Goal: Information Seeking & Learning: Compare options

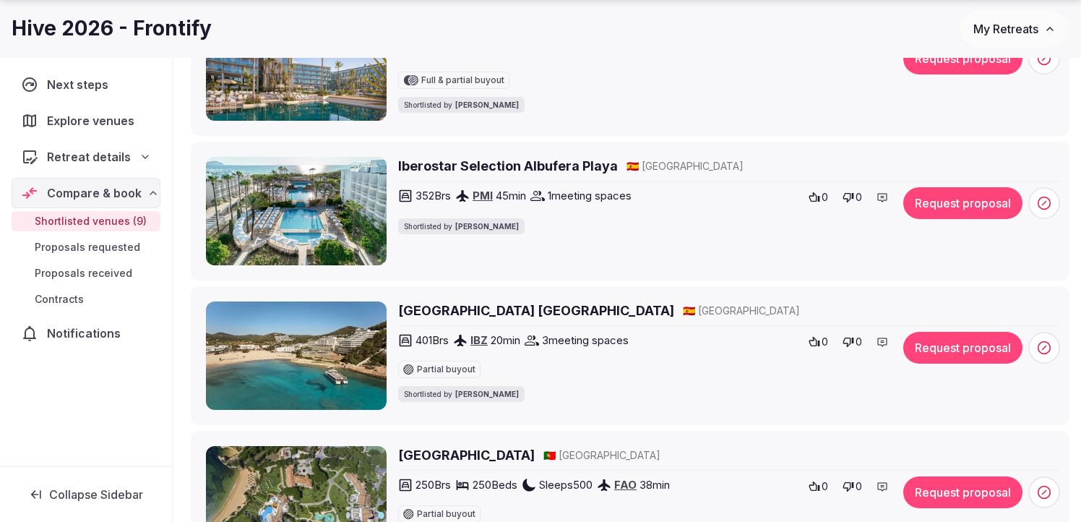
scroll to position [577, 0]
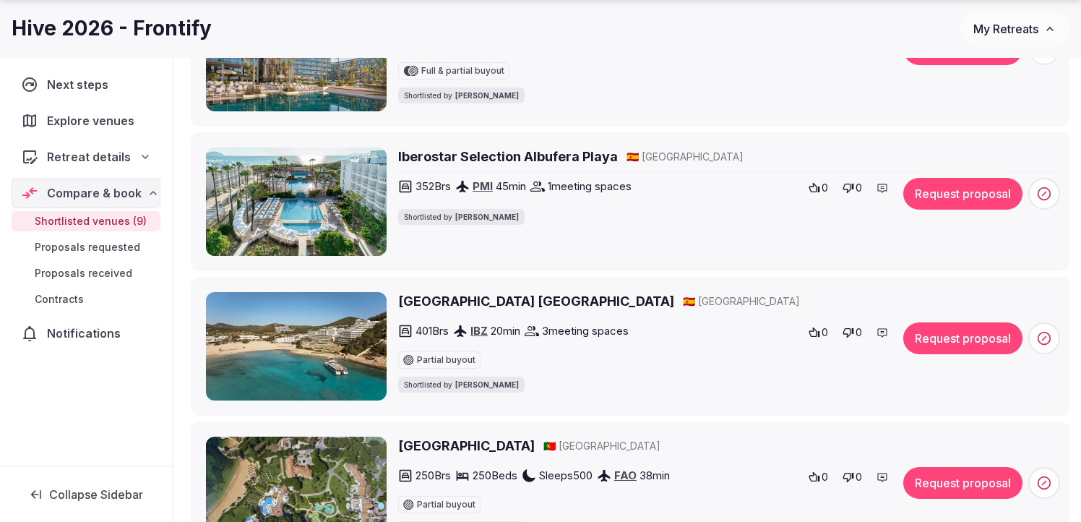
click at [495, 155] on h2 "Iberostar Selection Albufera Playa" at bounding box center [508, 156] width 220 height 18
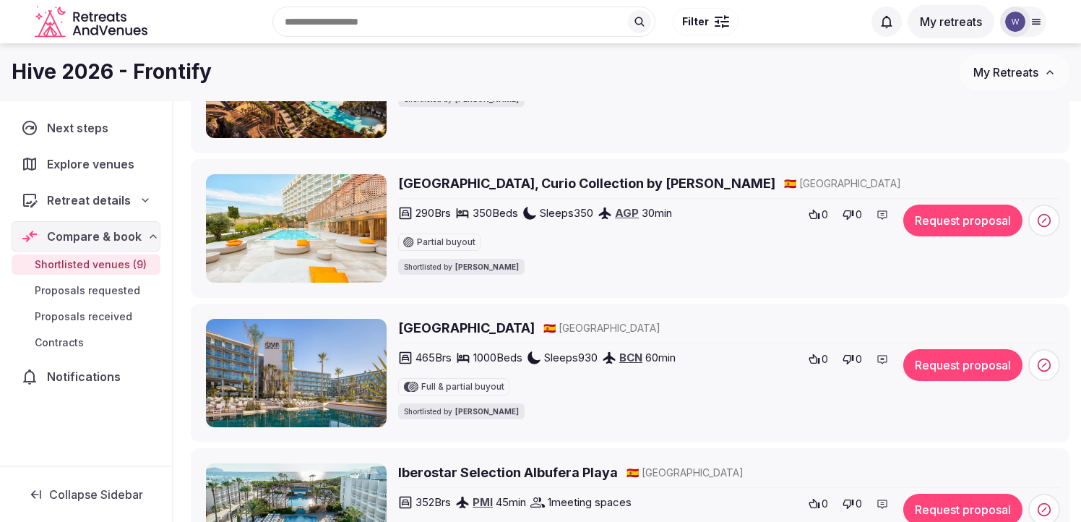
scroll to position [259, 0]
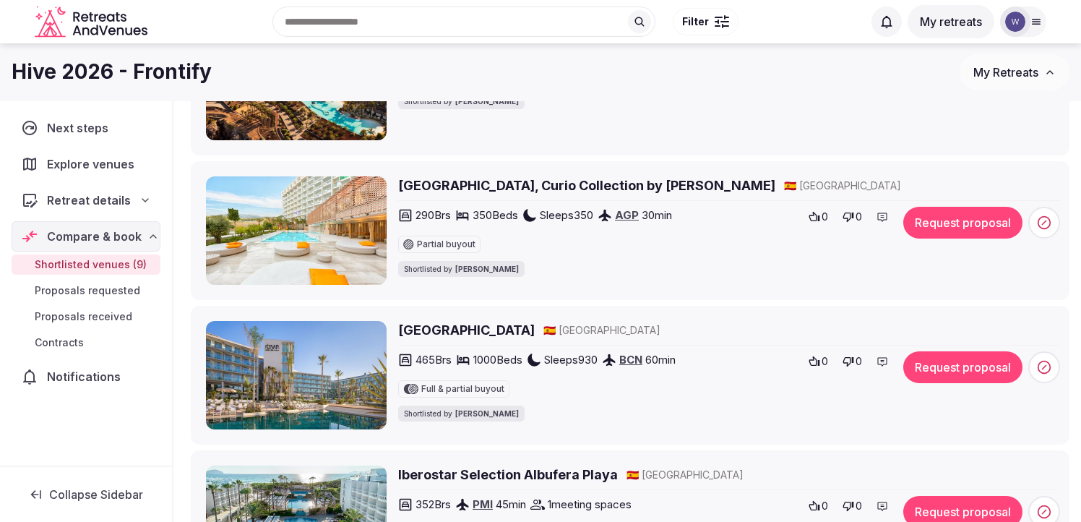
click at [525, 186] on h2 "Higueron Hotel Malaga, Curio Collection by Hilton" at bounding box center [586, 185] width 377 height 18
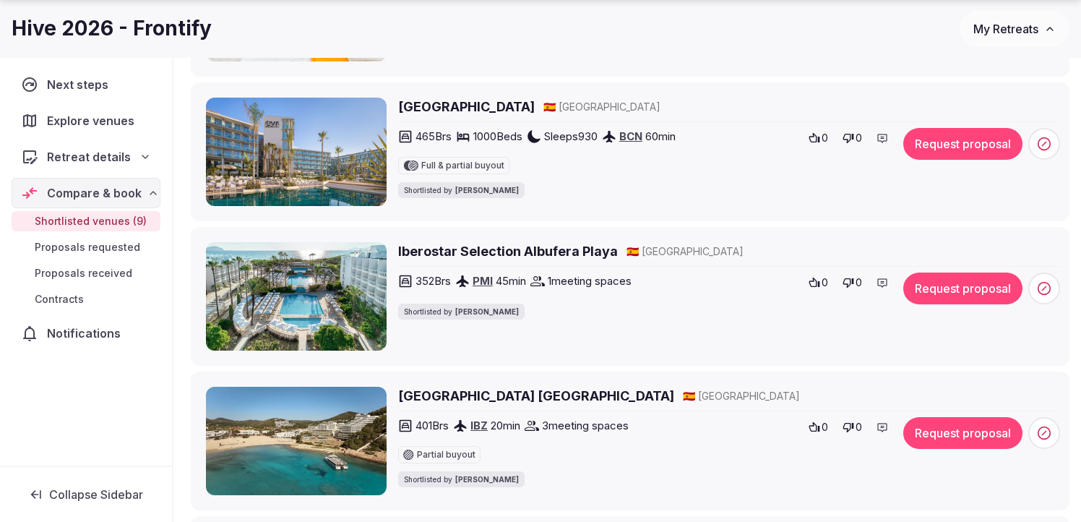
scroll to position [494, 0]
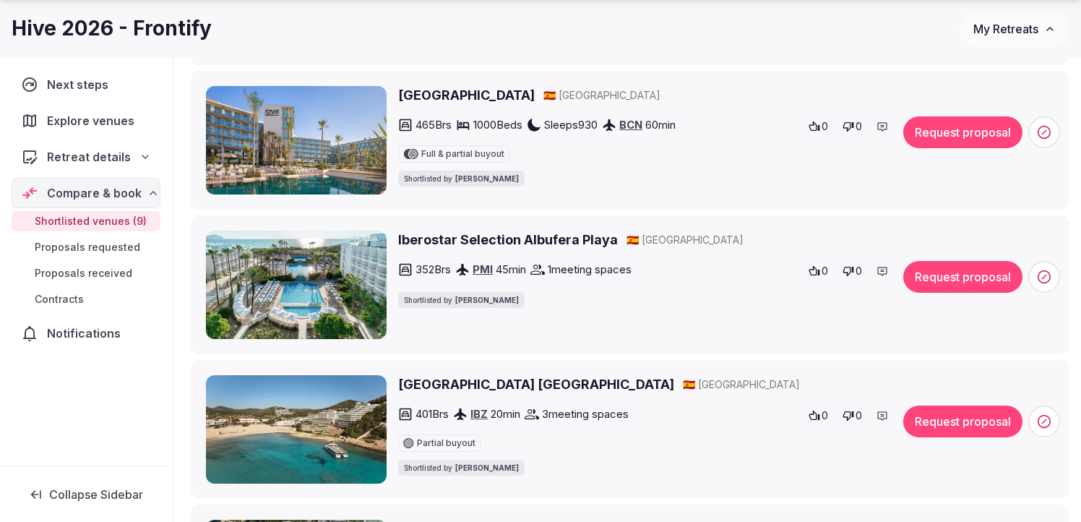
click at [553, 239] on h2 "Iberostar Selection Albufera Playa" at bounding box center [508, 240] width 220 height 18
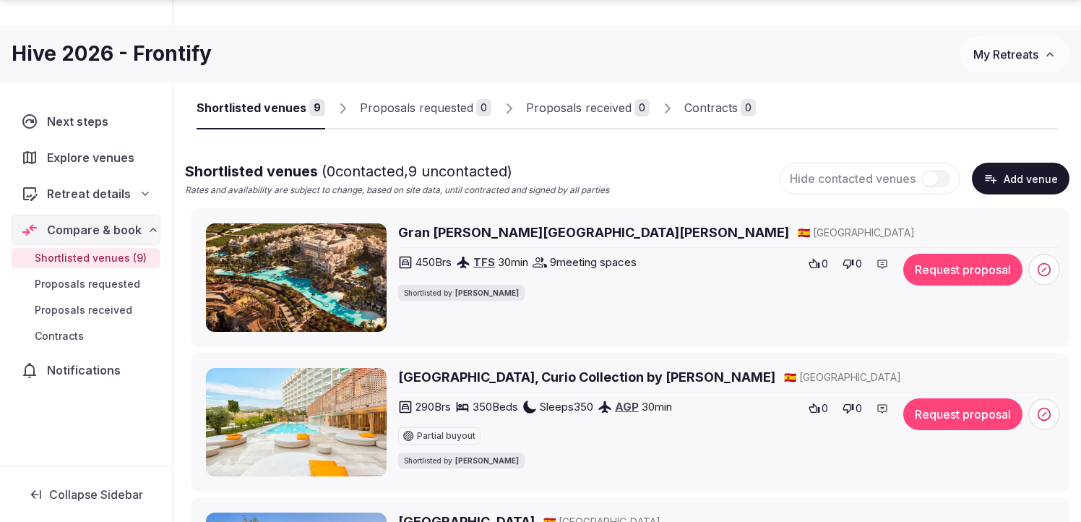
scroll to position [69, 0]
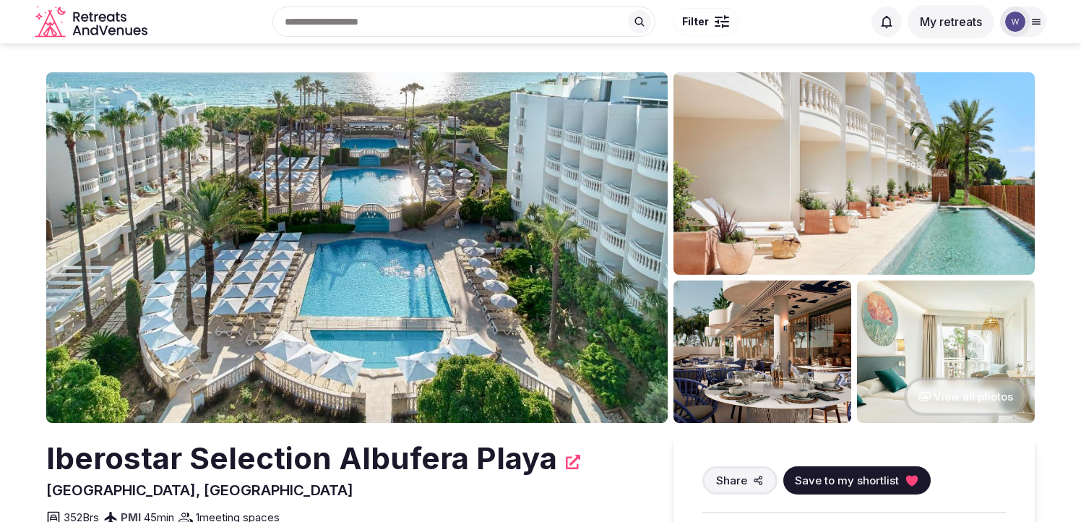
click at [448, 205] on img at bounding box center [357, 247] width 622 height 351
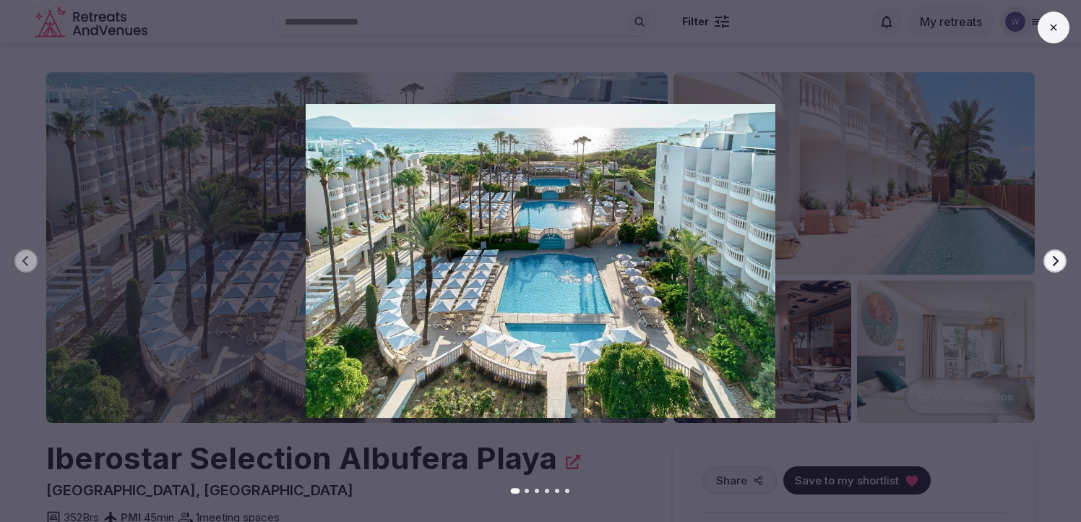
click at [1054, 263] on icon "button" at bounding box center [1056, 261] width 12 height 12
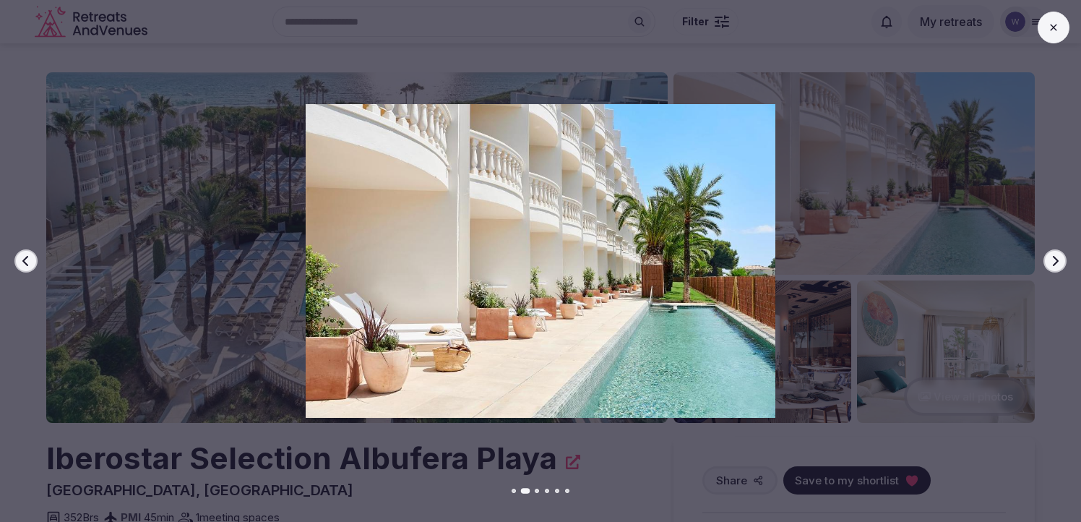
click at [1054, 263] on icon "button" at bounding box center [1056, 261] width 6 height 10
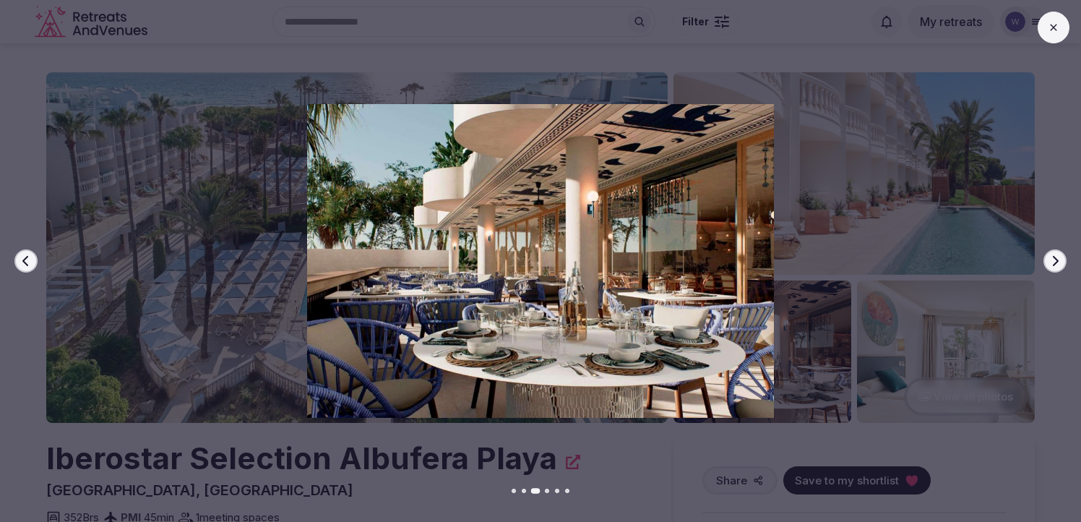
click at [1054, 263] on icon "button" at bounding box center [1056, 261] width 6 height 10
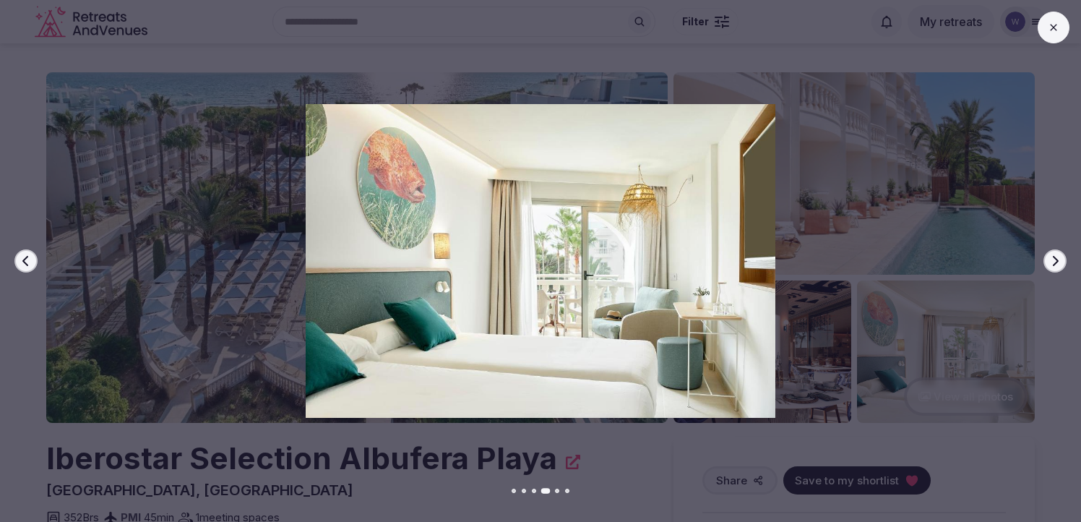
click at [1054, 263] on icon "button" at bounding box center [1056, 261] width 6 height 10
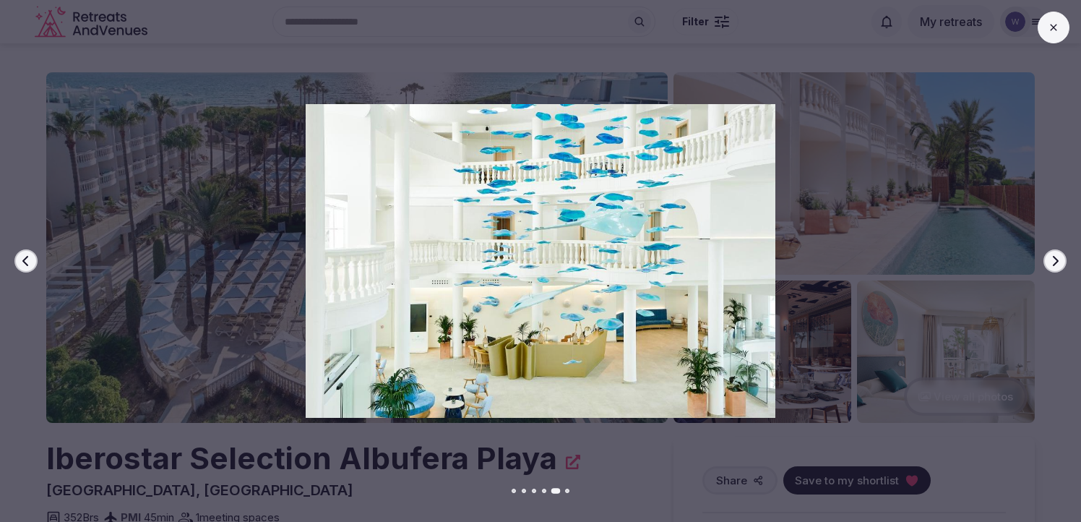
click at [1054, 263] on icon "button" at bounding box center [1056, 261] width 6 height 10
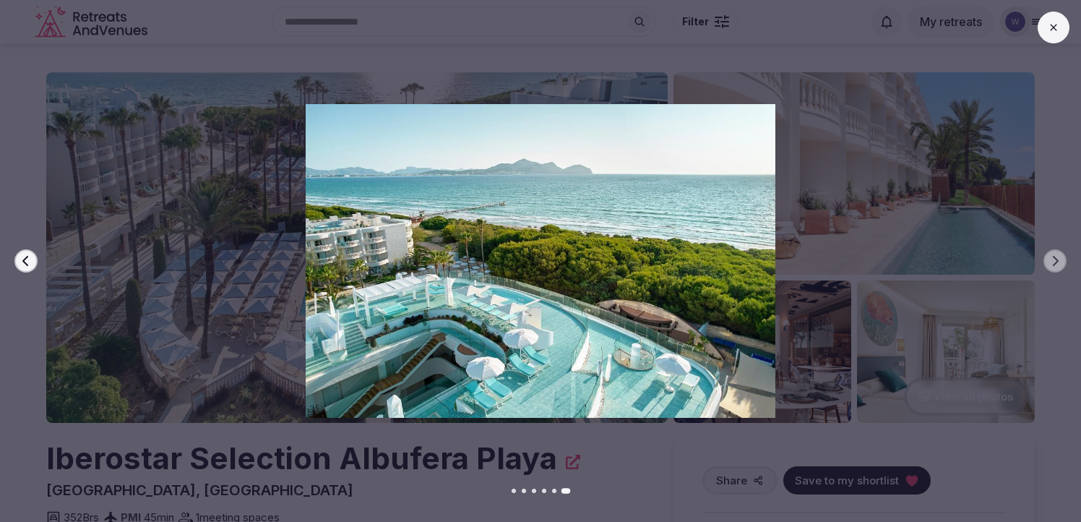
click at [1050, 33] on button at bounding box center [1054, 28] width 32 height 32
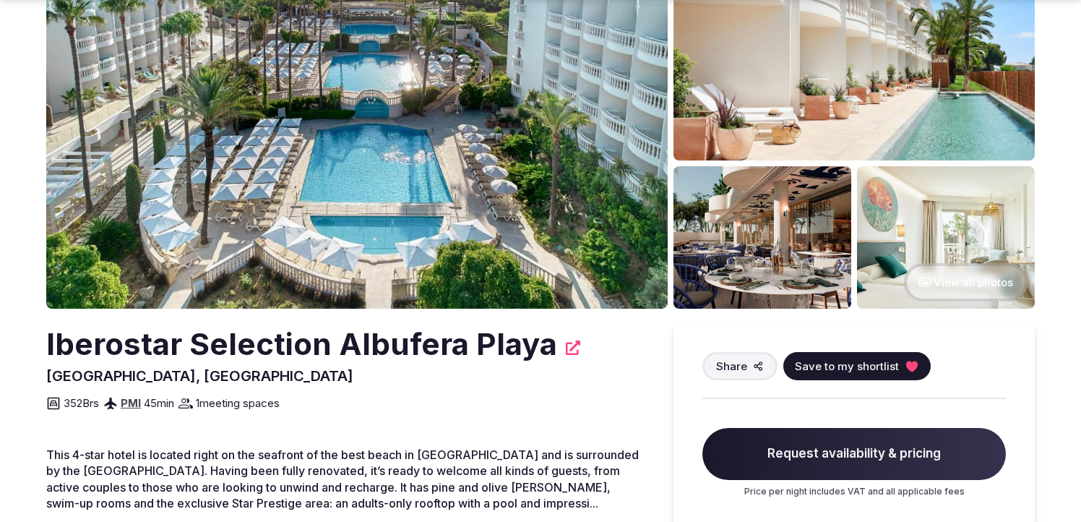
scroll to position [127, 0]
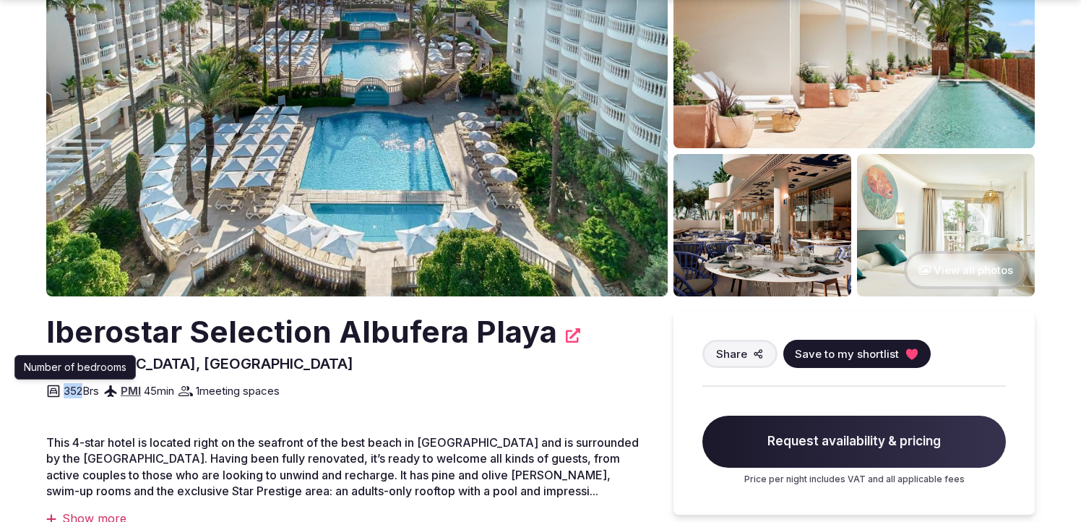
drag, startPoint x: 62, startPoint y: 392, endPoint x: 84, endPoint y: 392, distance: 21.7
click at [84, 392] on div "352 Brs" at bounding box center [72, 390] width 53 height 17
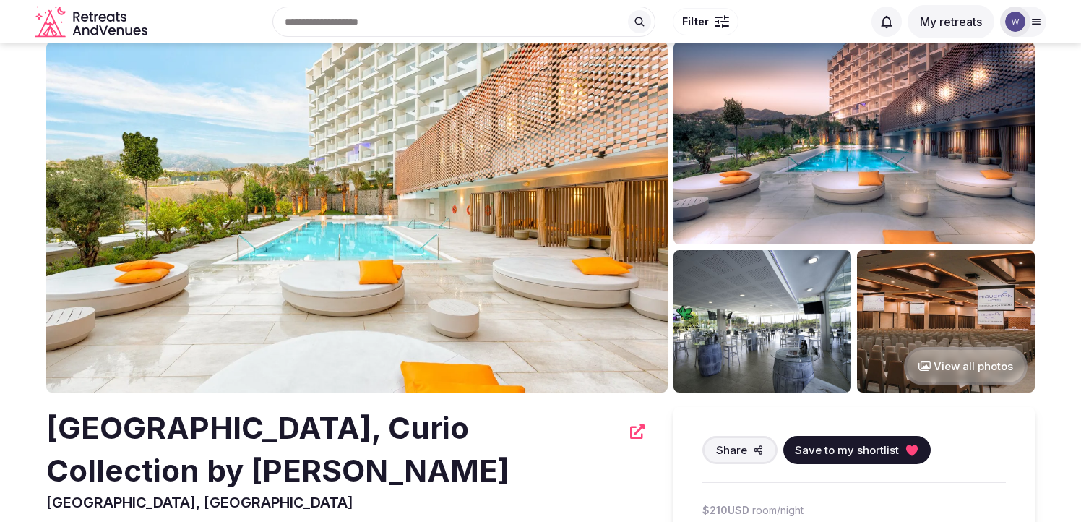
scroll to position [49, 0]
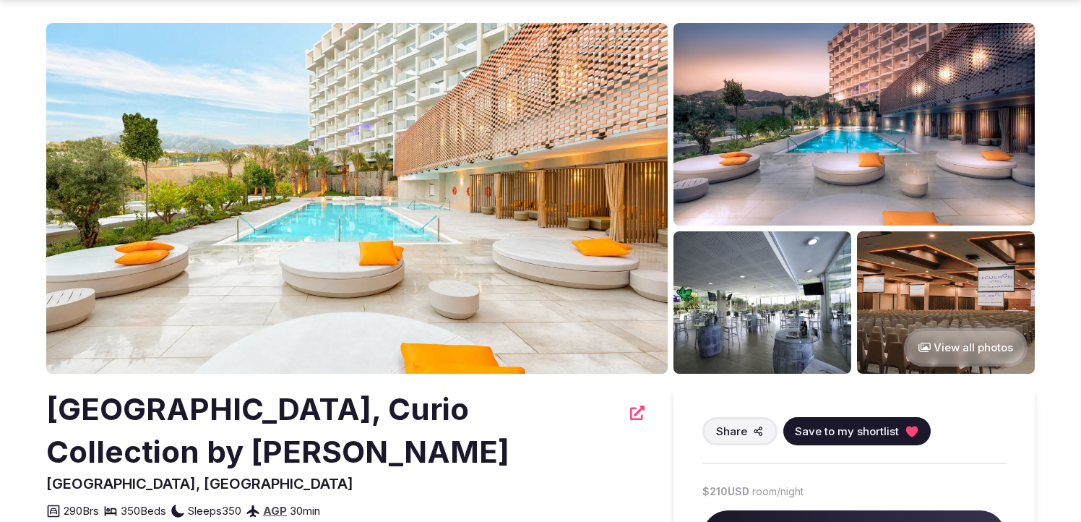
click at [592, 232] on img at bounding box center [357, 198] width 622 height 351
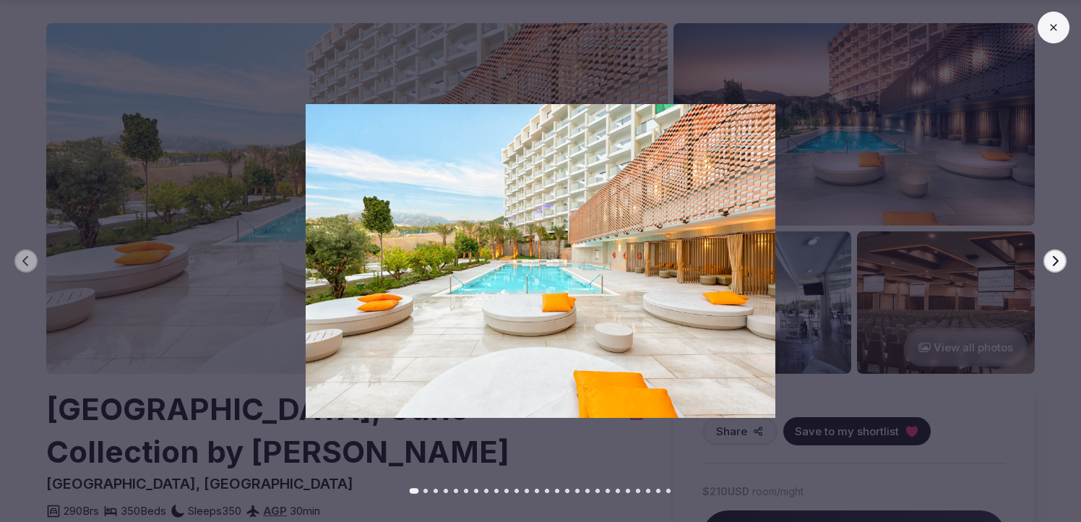
click at [1054, 268] on button "Next slide" at bounding box center [1055, 260] width 23 height 23
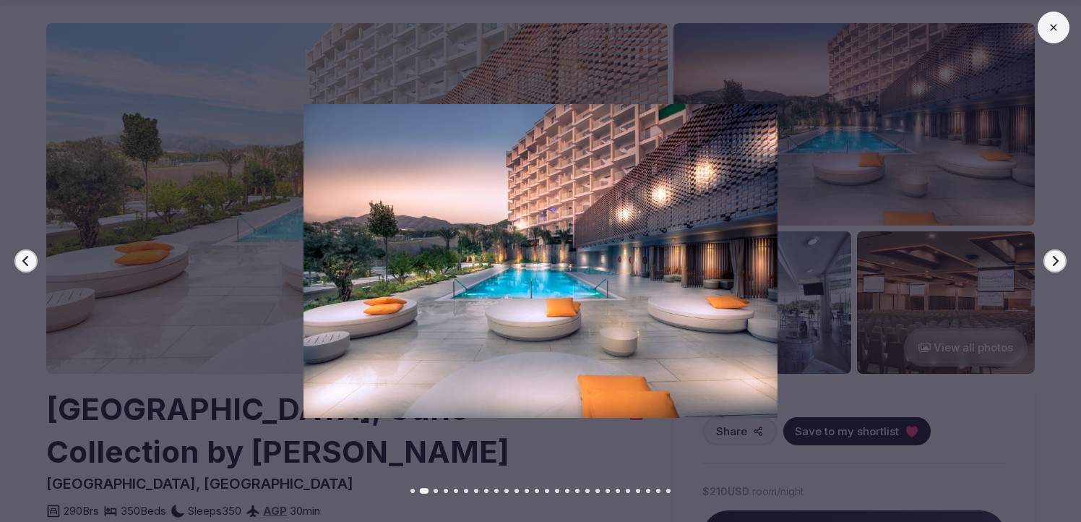
click at [1054, 268] on button "Next slide" at bounding box center [1055, 260] width 23 height 23
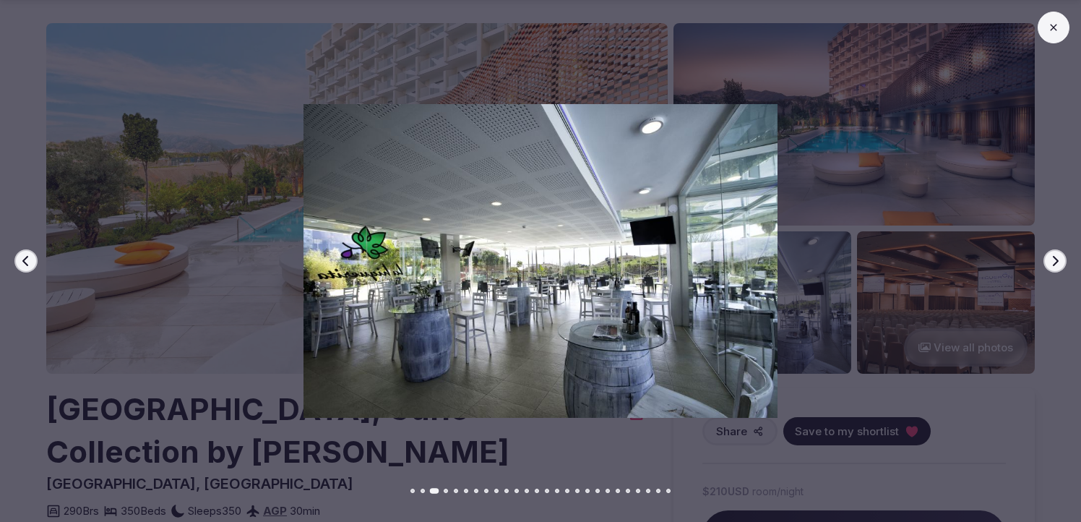
click at [1054, 268] on button "Next slide" at bounding box center [1055, 260] width 23 height 23
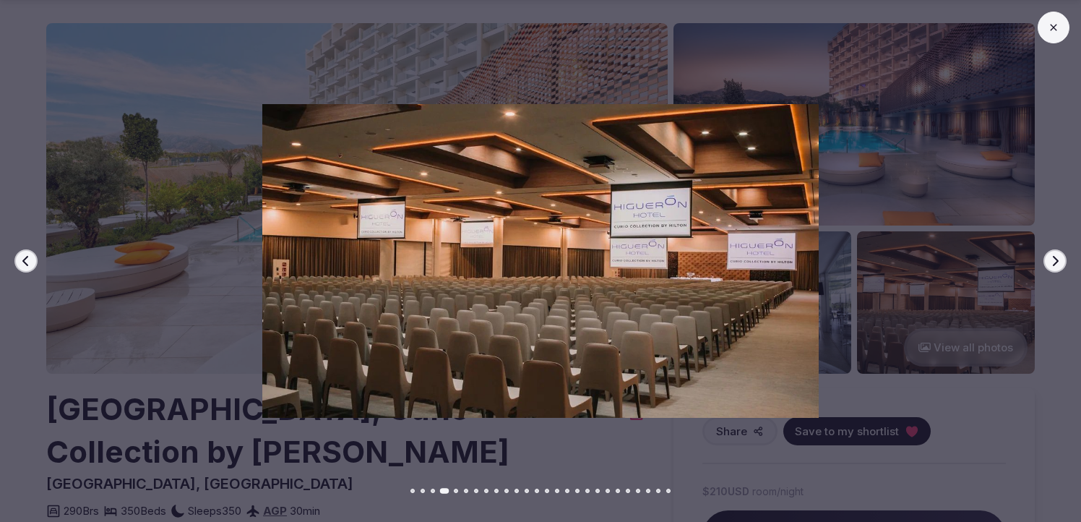
click at [1054, 268] on button "Next slide" at bounding box center [1055, 260] width 23 height 23
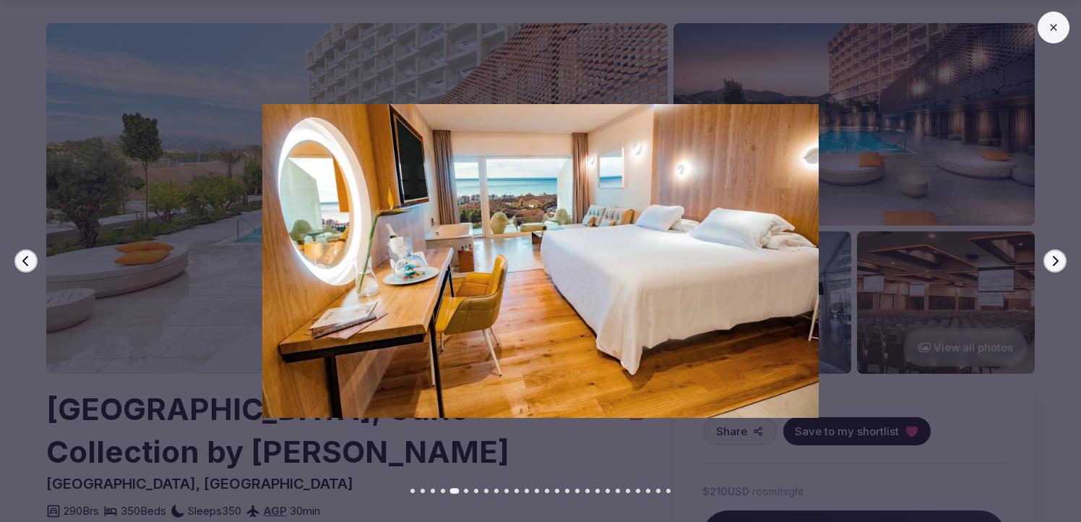
click at [1054, 268] on button "Next slide" at bounding box center [1055, 260] width 23 height 23
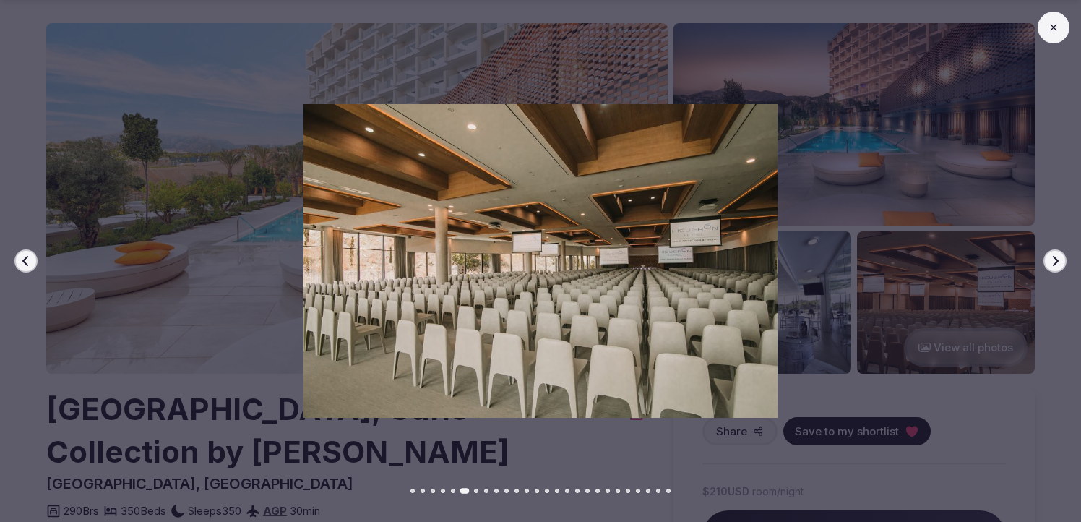
click at [1054, 268] on button "Next slide" at bounding box center [1055, 260] width 23 height 23
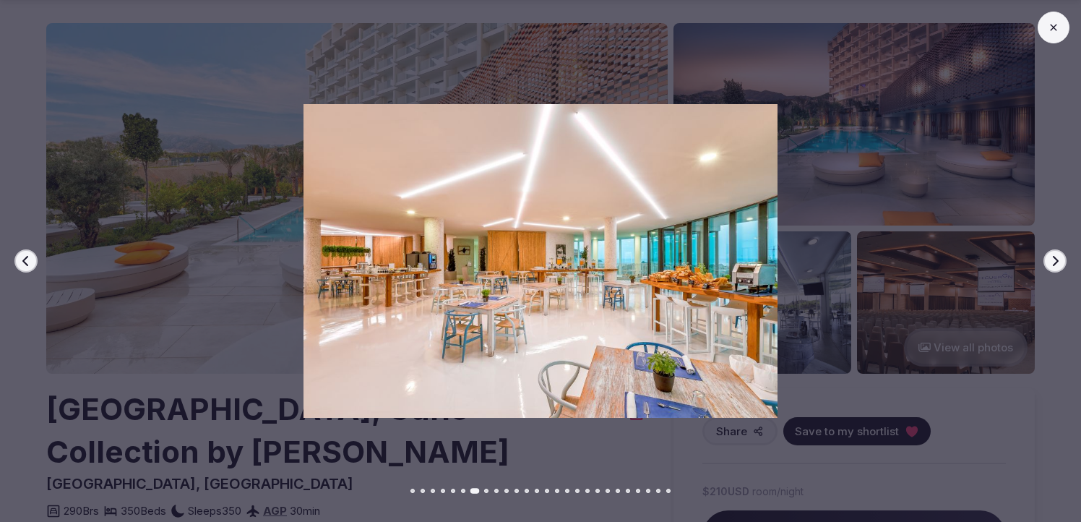
click at [1054, 268] on button "Next slide" at bounding box center [1055, 260] width 23 height 23
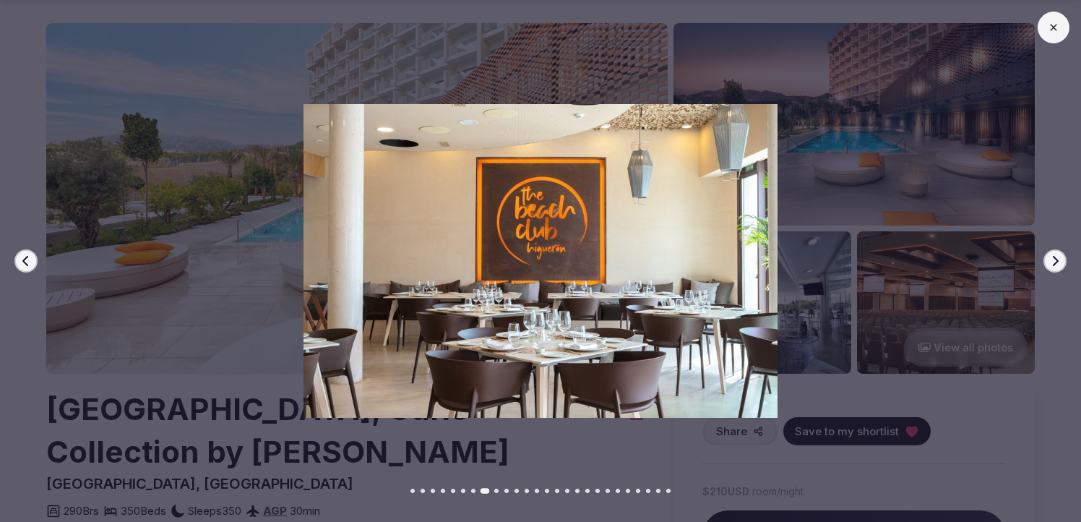
click at [1054, 268] on button "Next slide" at bounding box center [1055, 260] width 23 height 23
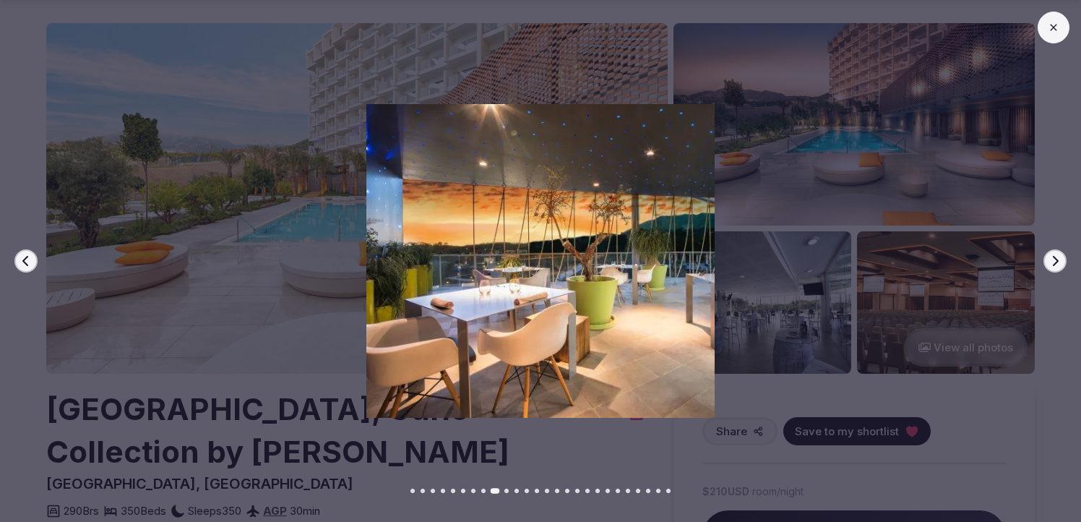
click at [1054, 268] on button "Next slide" at bounding box center [1055, 260] width 23 height 23
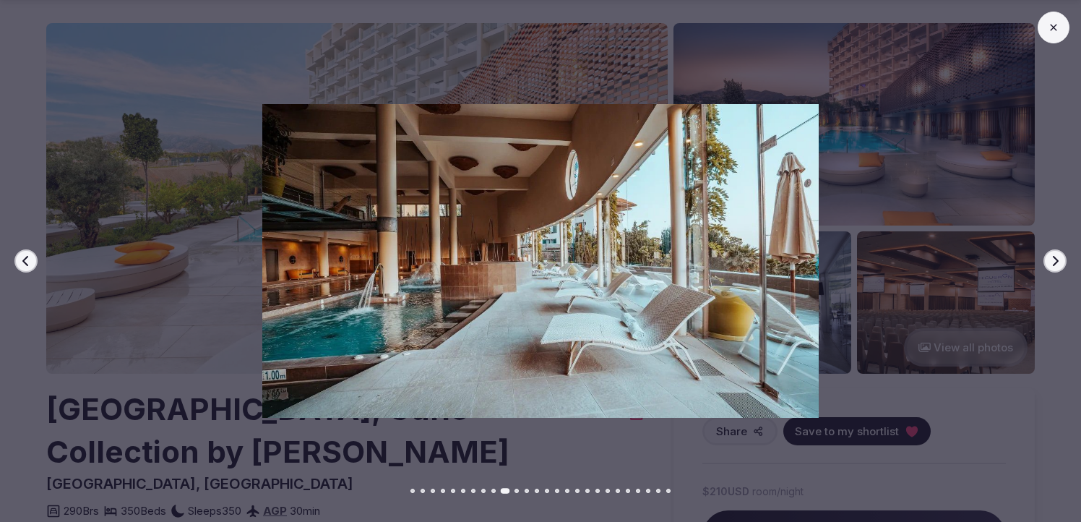
click at [1054, 268] on button "Next slide" at bounding box center [1055, 260] width 23 height 23
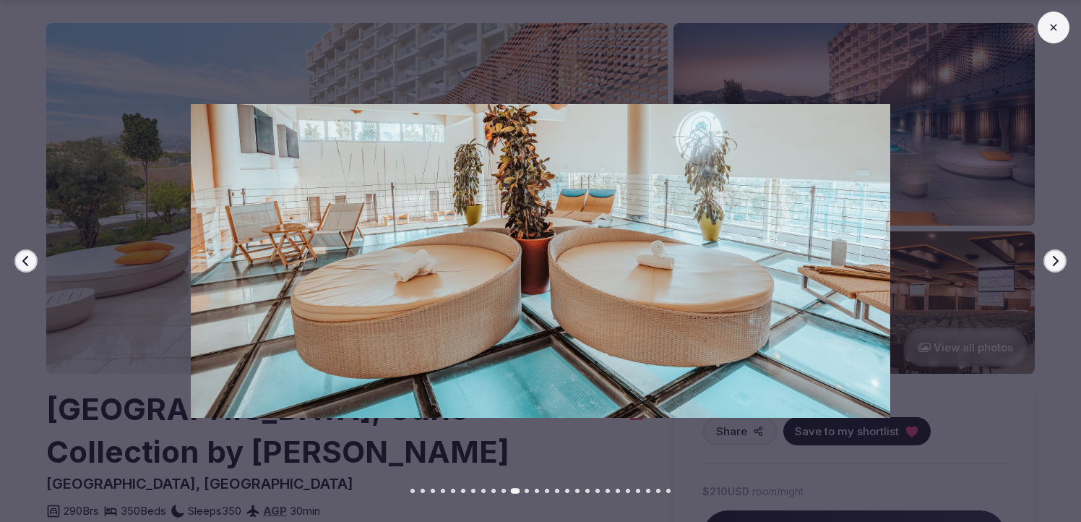
click at [1054, 268] on button "Next slide" at bounding box center [1055, 260] width 23 height 23
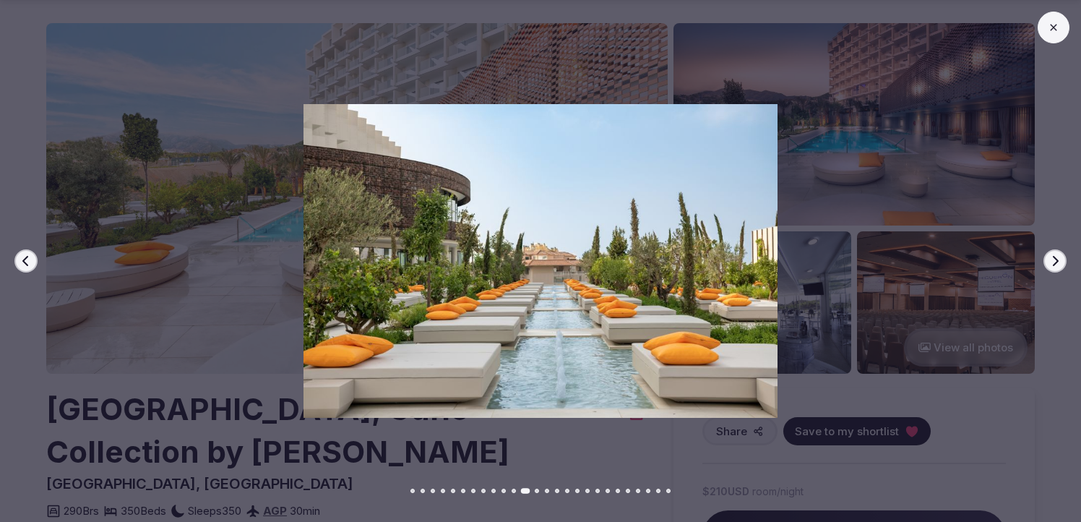
click at [1054, 268] on button "Next slide" at bounding box center [1055, 260] width 23 height 23
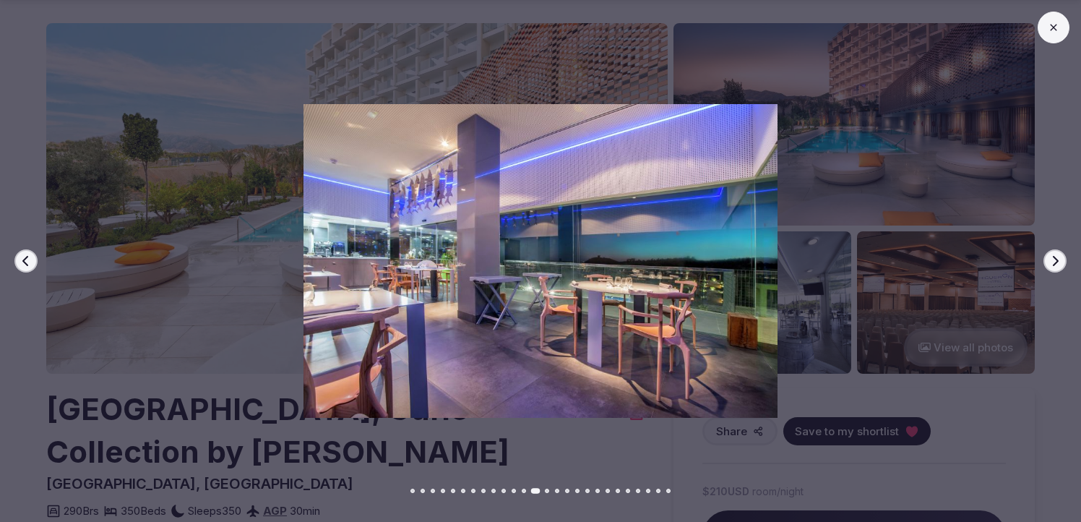
click at [1054, 268] on button "Next slide" at bounding box center [1055, 260] width 23 height 23
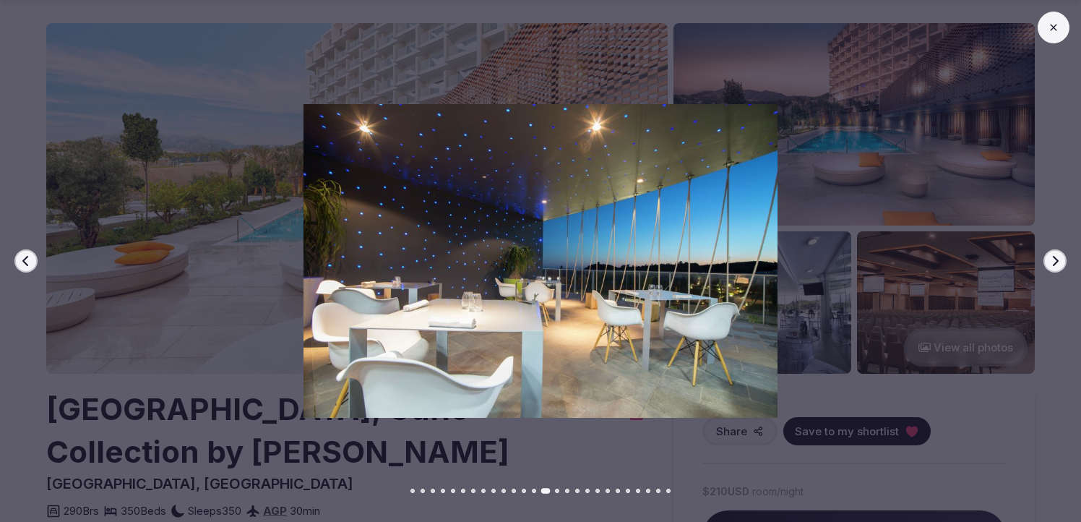
click at [1054, 268] on button "Next slide" at bounding box center [1055, 260] width 23 height 23
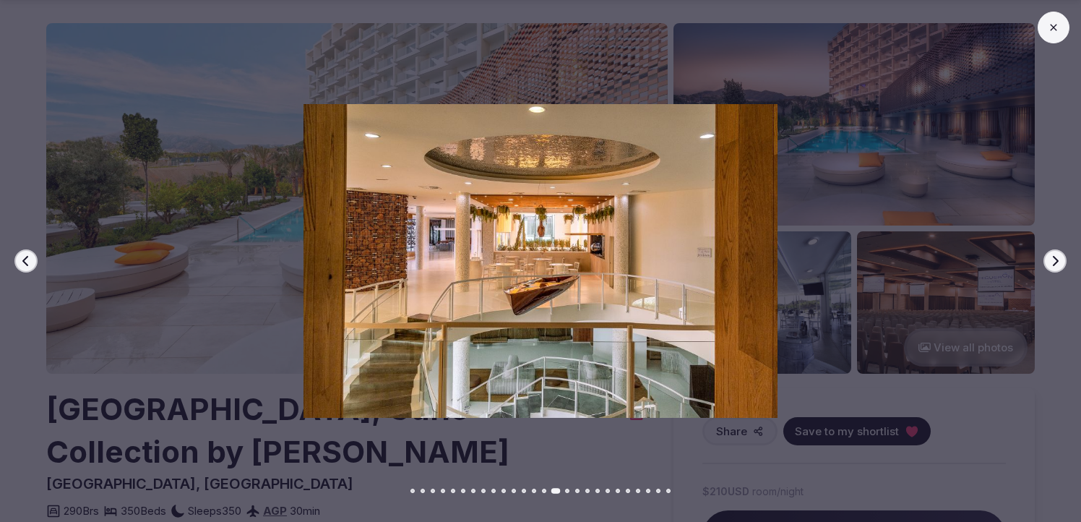
click at [1054, 268] on button "Next slide" at bounding box center [1055, 260] width 23 height 23
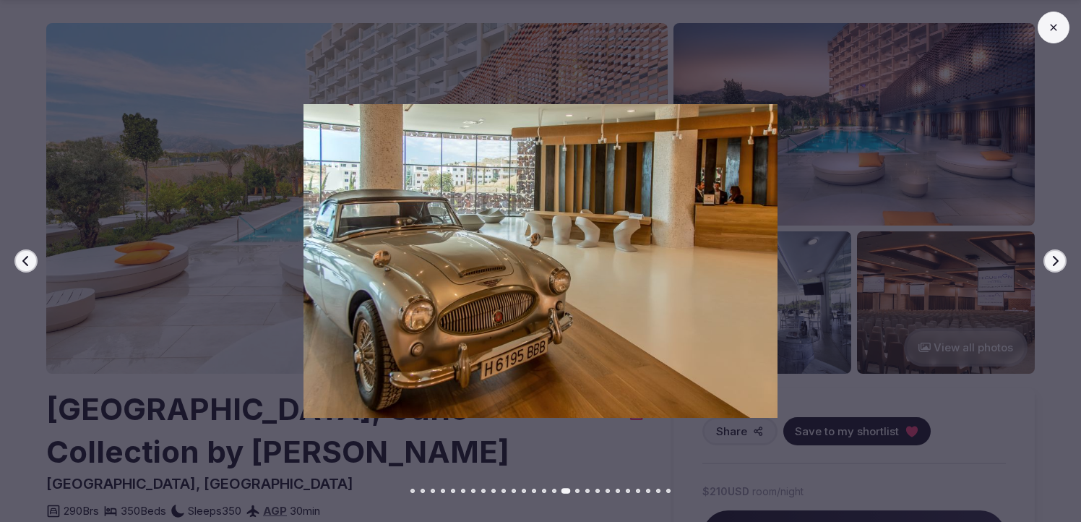
click at [1054, 268] on button "Next slide" at bounding box center [1055, 260] width 23 height 23
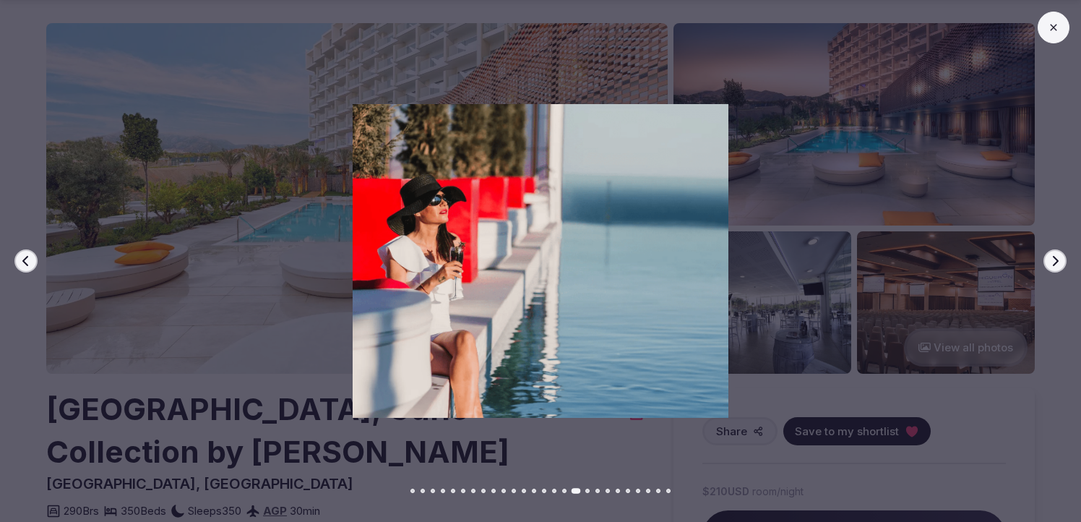
click at [1054, 268] on button "Next slide" at bounding box center [1055, 260] width 23 height 23
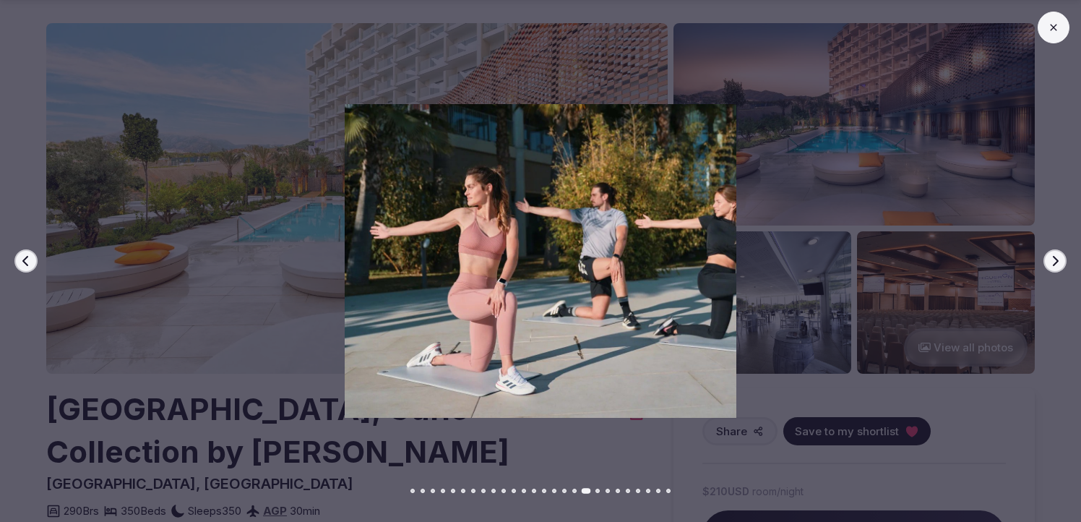
click at [1054, 268] on button "Next slide" at bounding box center [1055, 260] width 23 height 23
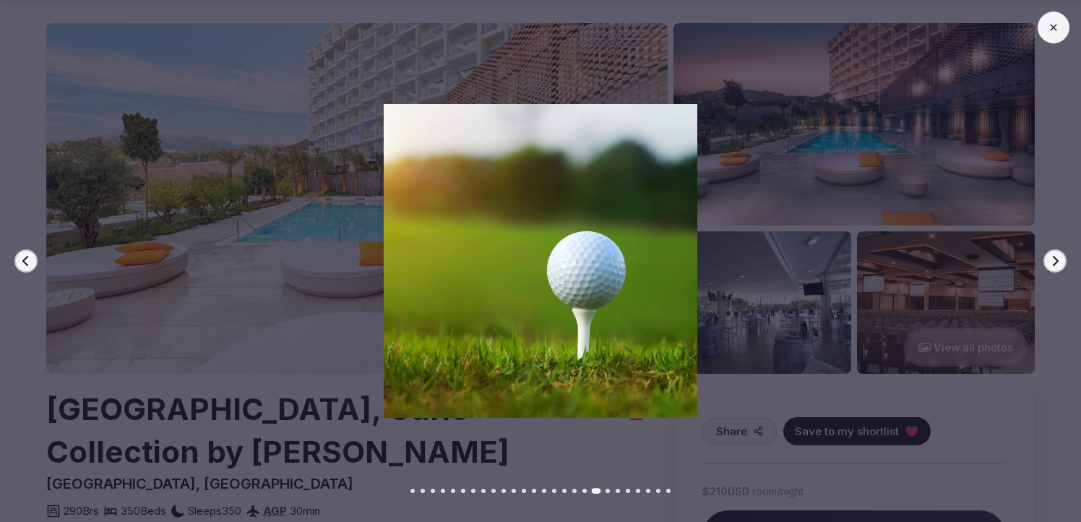
click at [1054, 268] on button "Next slide" at bounding box center [1055, 260] width 23 height 23
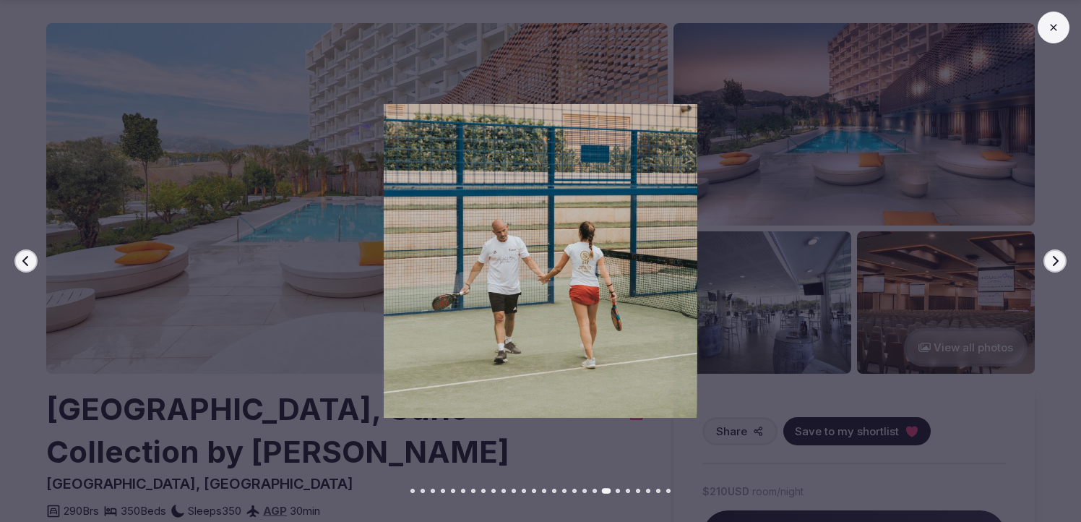
click at [1054, 268] on button "Next slide" at bounding box center [1055, 260] width 23 height 23
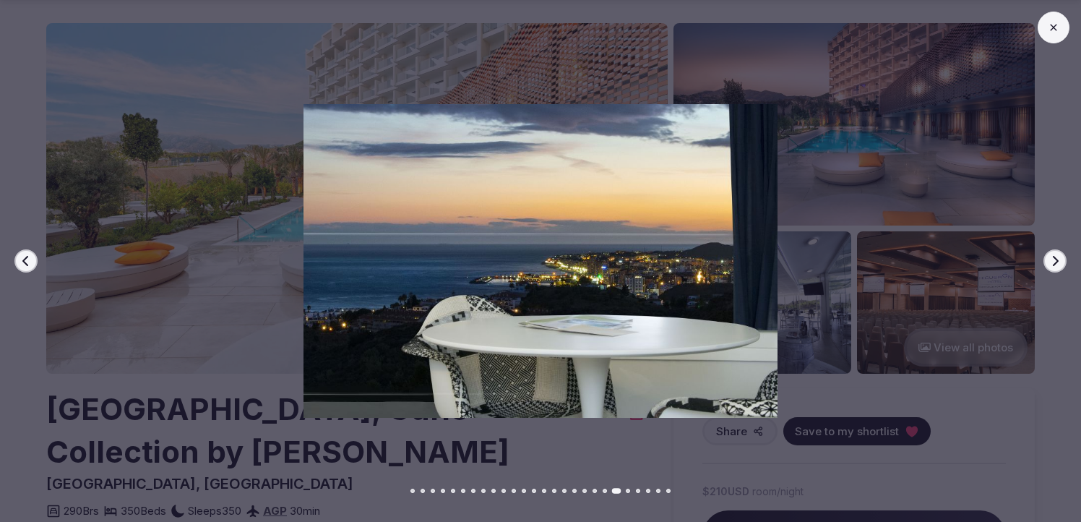
click at [1054, 268] on button "Next slide" at bounding box center [1055, 260] width 23 height 23
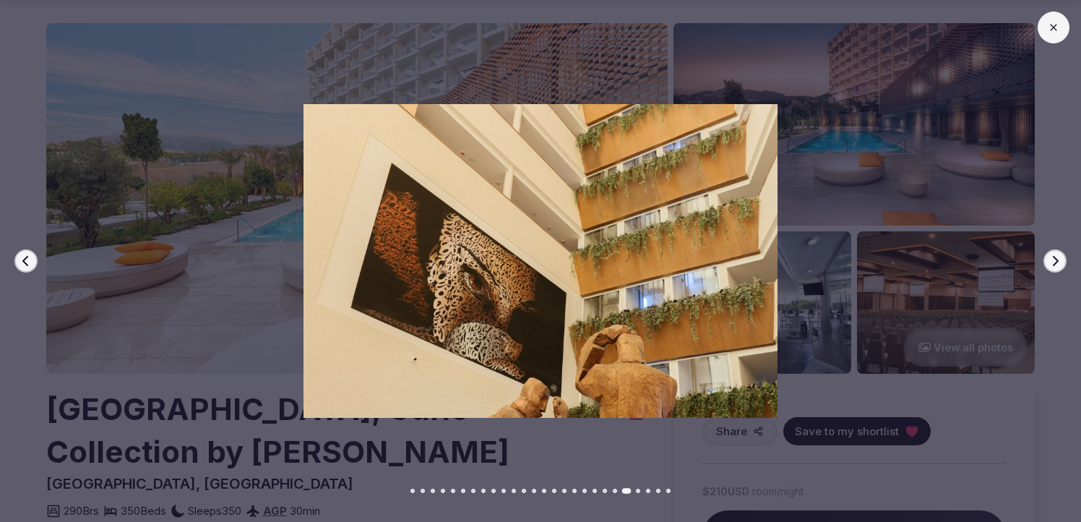
click at [1054, 268] on button "Next slide" at bounding box center [1055, 260] width 23 height 23
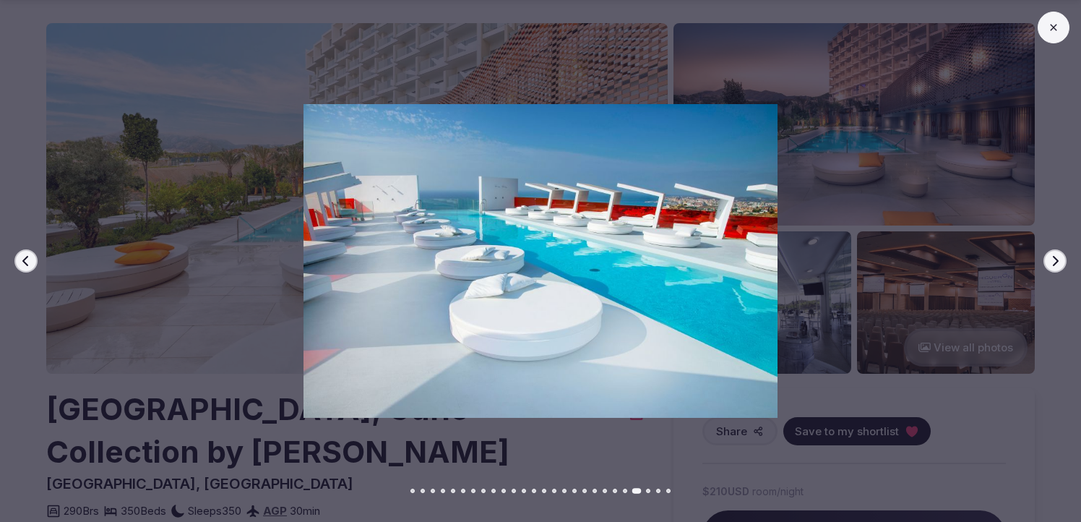
click at [1055, 268] on button "Next slide" at bounding box center [1055, 260] width 23 height 23
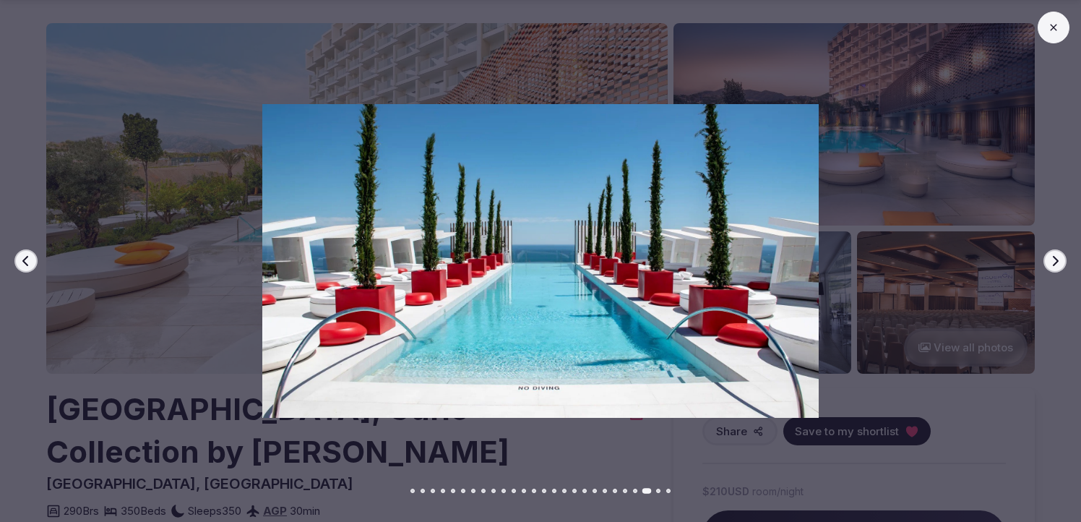
click at [1055, 268] on button "Next slide" at bounding box center [1055, 260] width 23 height 23
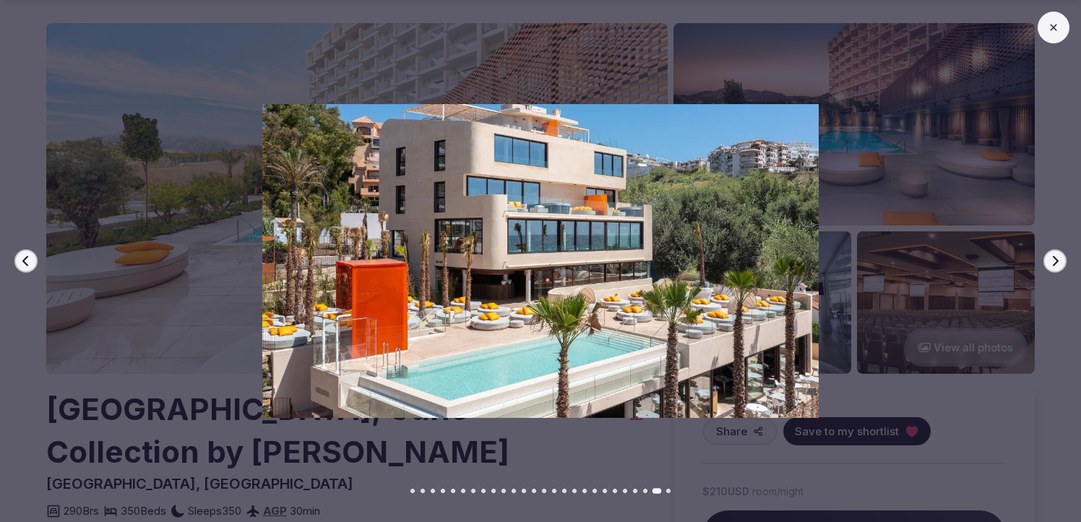
click at [1055, 268] on button "Next slide" at bounding box center [1055, 260] width 23 height 23
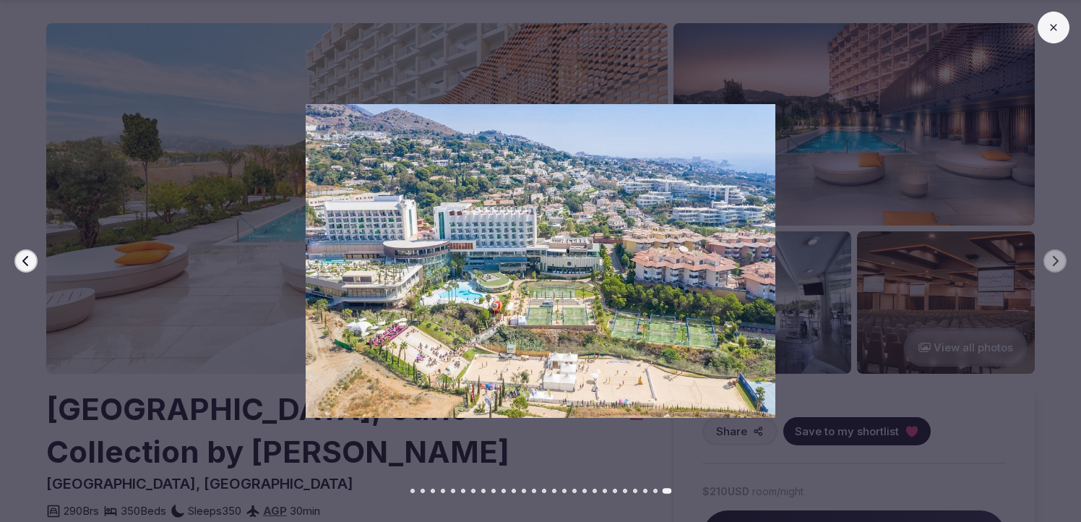
click at [1055, 29] on icon at bounding box center [1054, 28] width 12 height 12
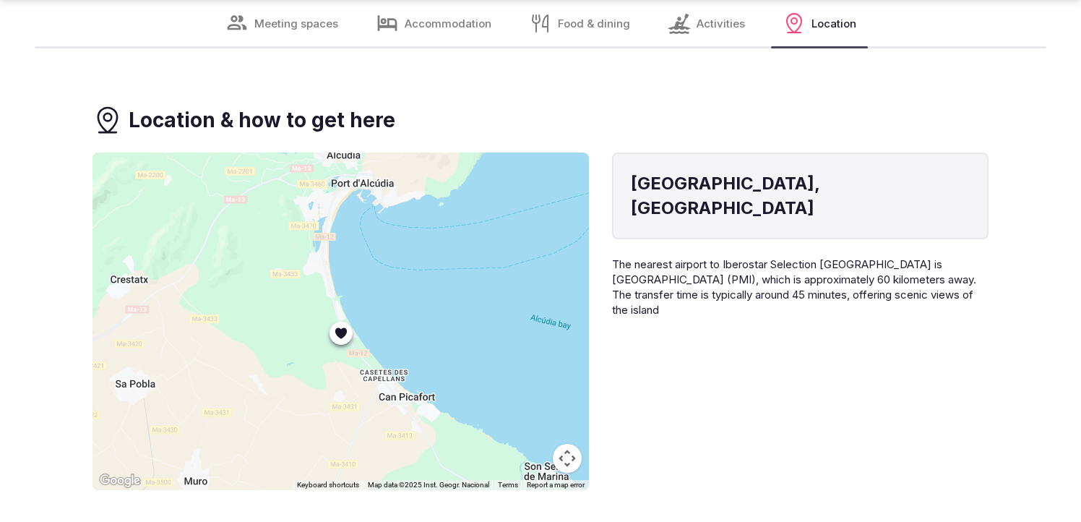
scroll to position [3052, 0]
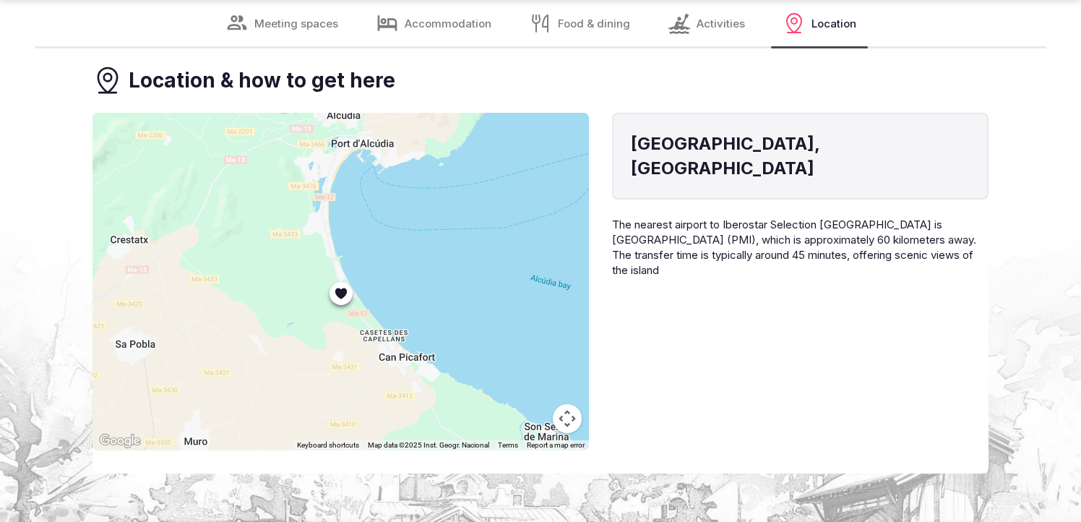
click at [570, 404] on button "Map camera controls" at bounding box center [567, 418] width 29 height 29
click at [526, 404] on button "Zoom out" at bounding box center [531, 418] width 29 height 29
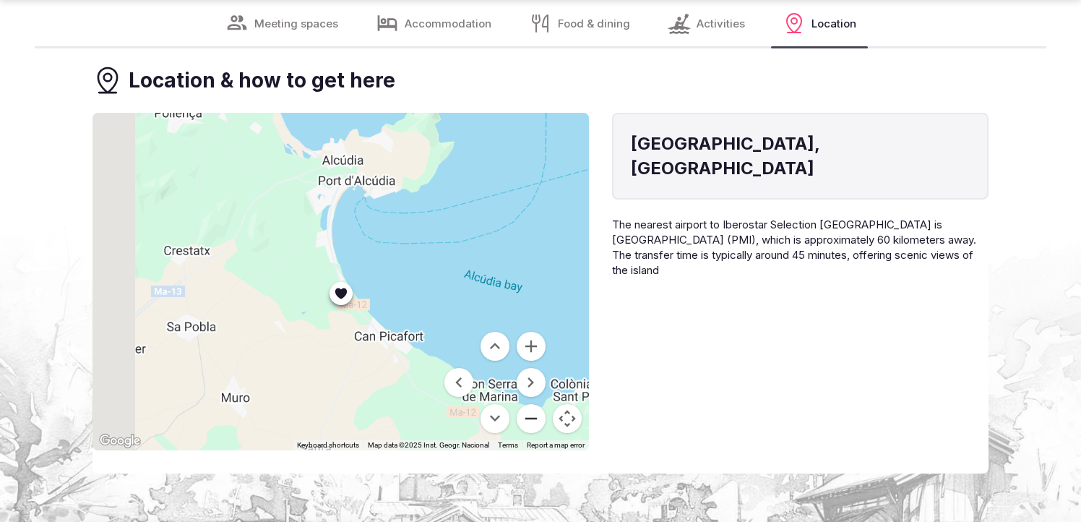
click at [526, 404] on button "Zoom out" at bounding box center [531, 418] width 29 height 29
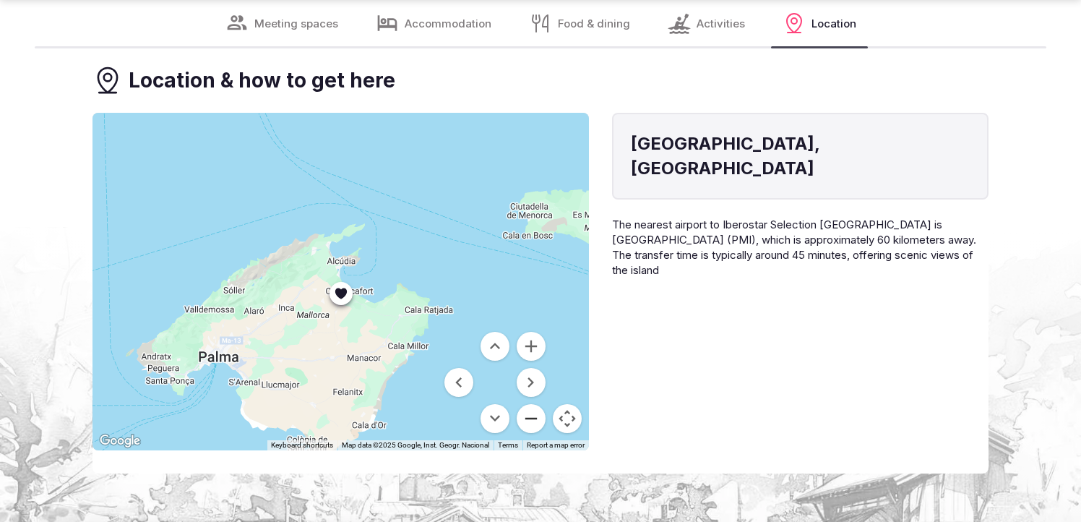
click at [526, 404] on button "Zoom out" at bounding box center [531, 418] width 29 height 29
